Goal: Communication & Community: Answer question/provide support

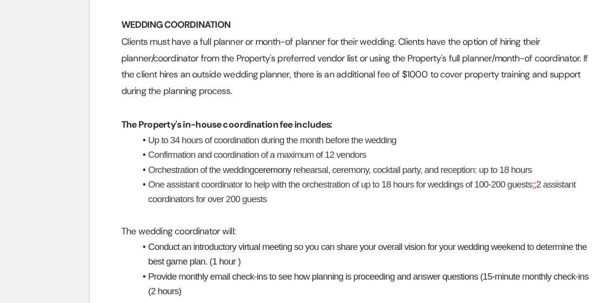
scroll to position [1490, 0]
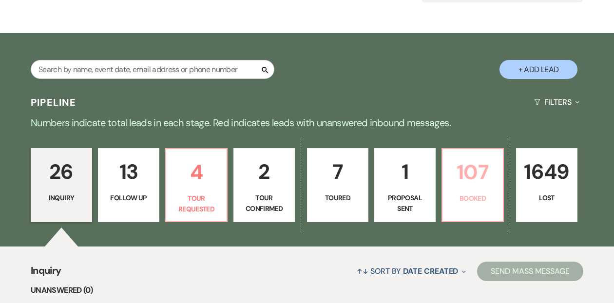
click at [465, 176] on p "107" at bounding box center [472, 172] width 49 height 33
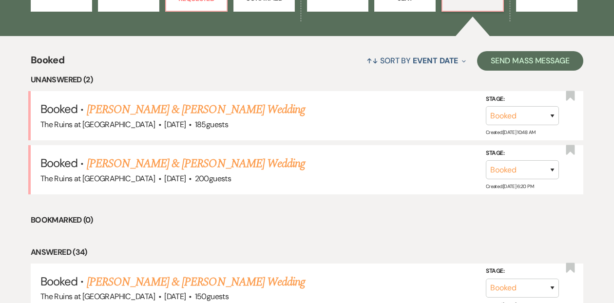
scroll to position [340, 0]
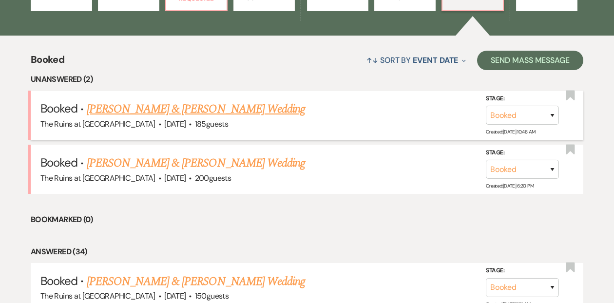
click at [199, 111] on link "Samara Petigrow & Doug Gusick's Wedding" at bounding box center [196, 109] width 218 height 18
